Goal: Transaction & Acquisition: Purchase product/service

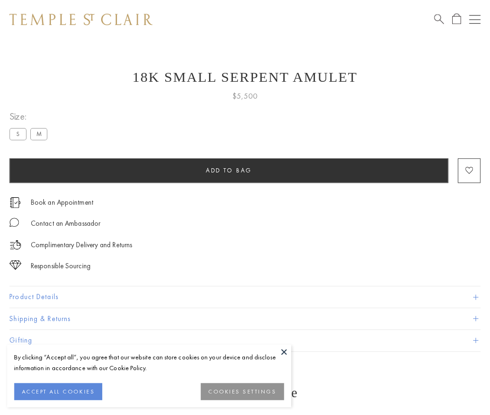
scroll to position [4, 0]
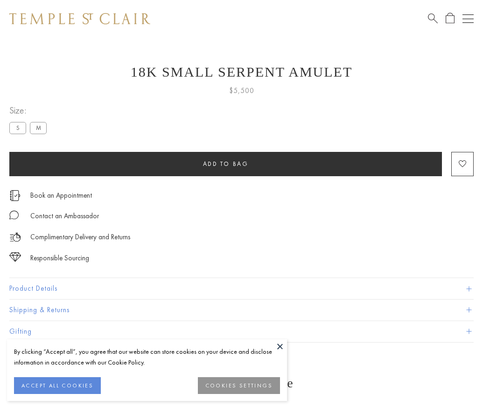
click at [226, 163] on span "Add to bag" at bounding box center [226, 164] width 46 height 8
